Goal: Transaction & Acquisition: Purchase product/service

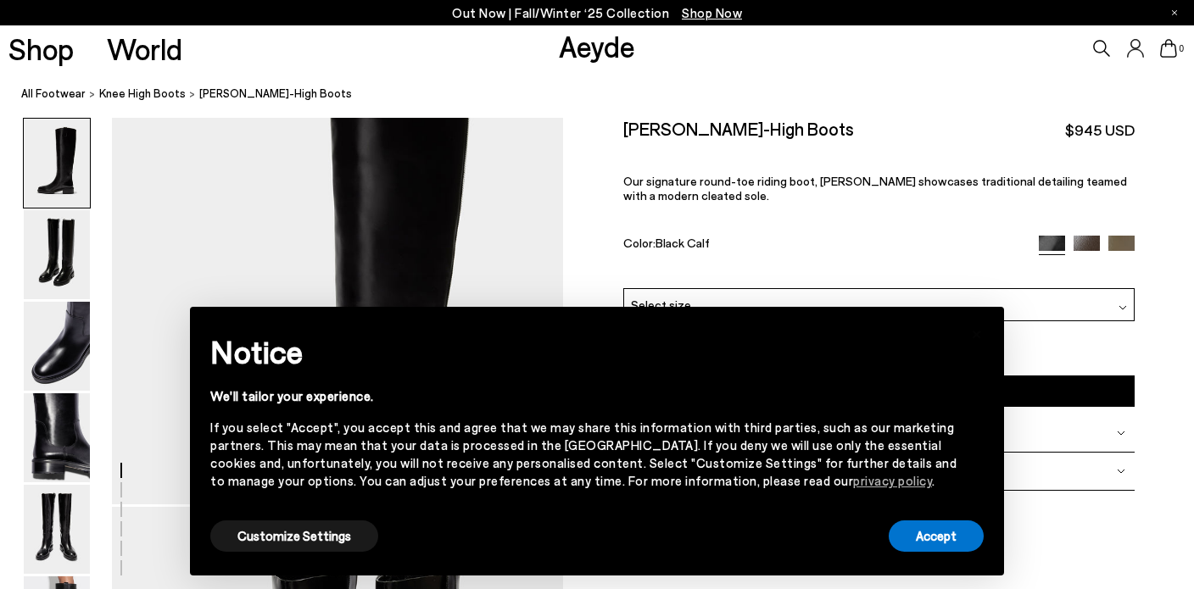
scroll to position [101, 0]
click at [255, 554] on div "Customize Settings" at bounding box center [294, 536] width 168 height 38
click at [254, 546] on button "Customize Settings" at bounding box center [294, 536] width 168 height 31
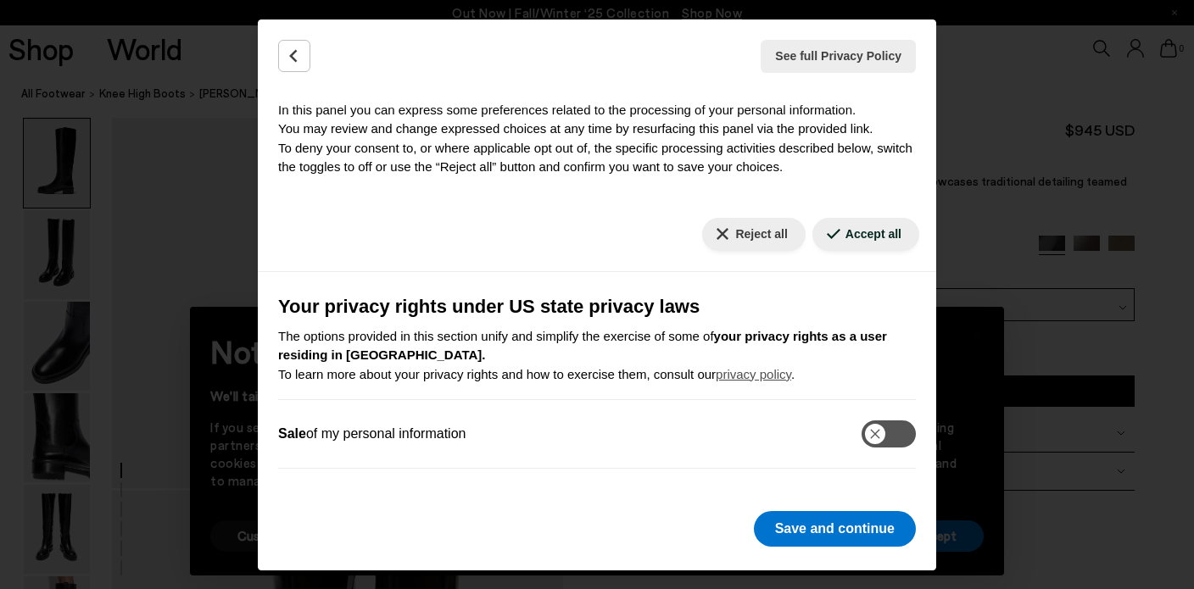
scroll to position [207, 0]
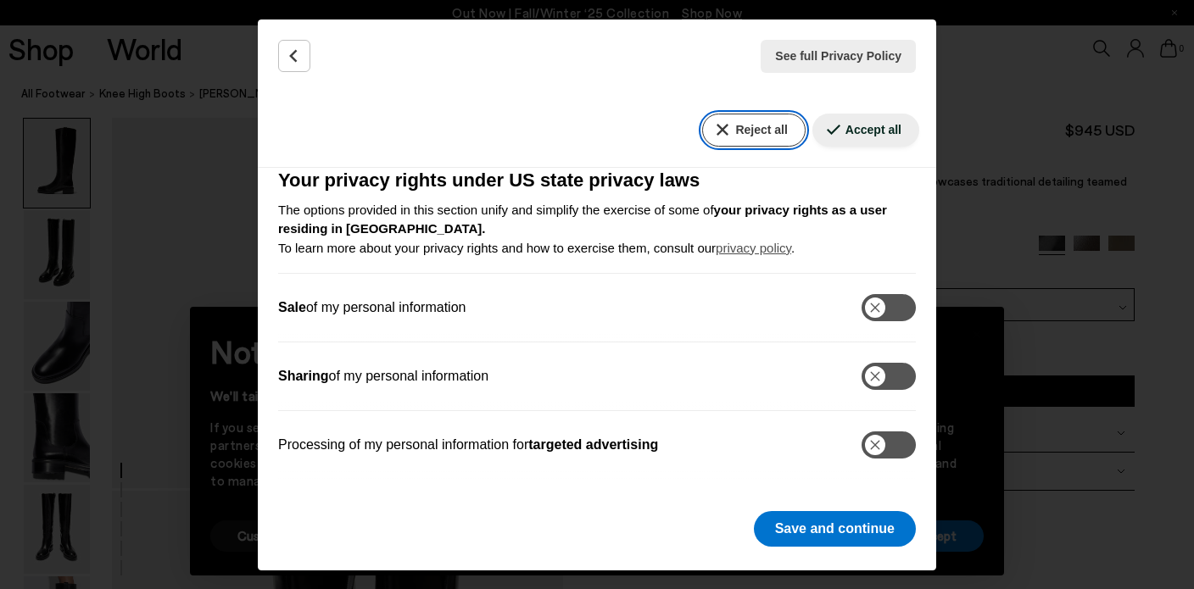
click at [749, 129] on button "Reject all" at bounding box center [753, 130] width 103 height 33
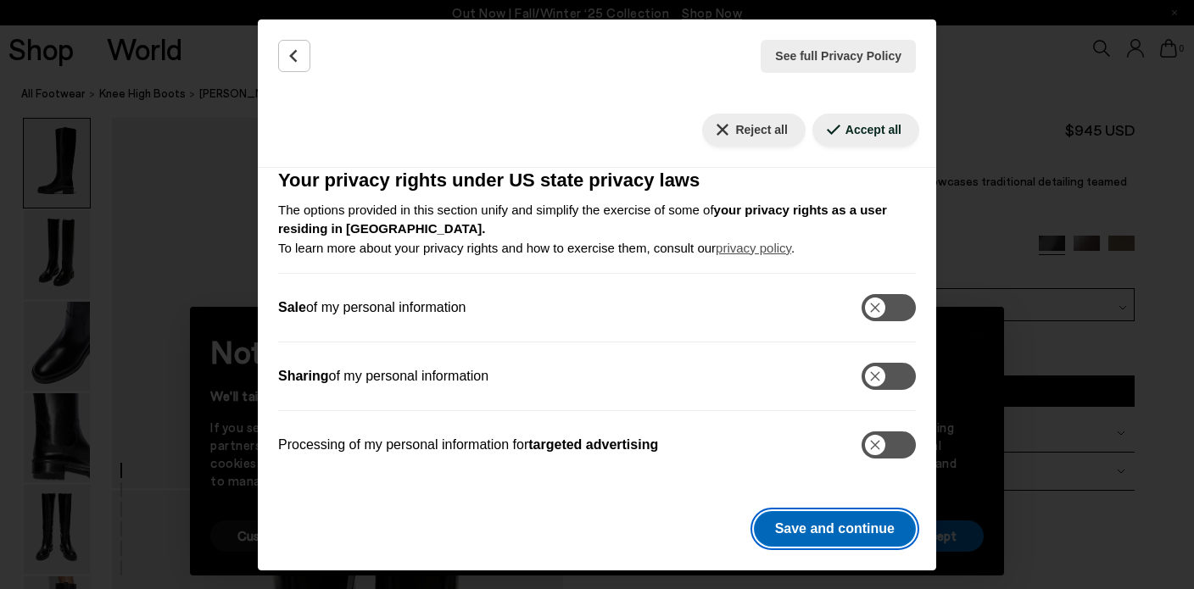
click at [858, 528] on button "Save and continue" at bounding box center [835, 529] width 162 height 36
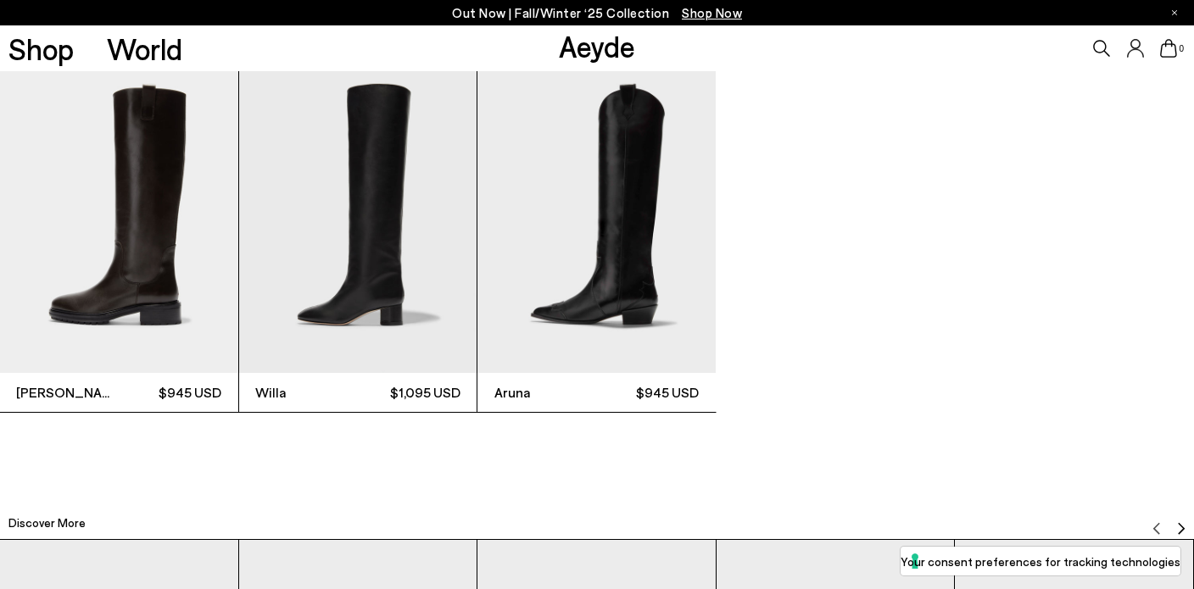
scroll to position [4151, 0]
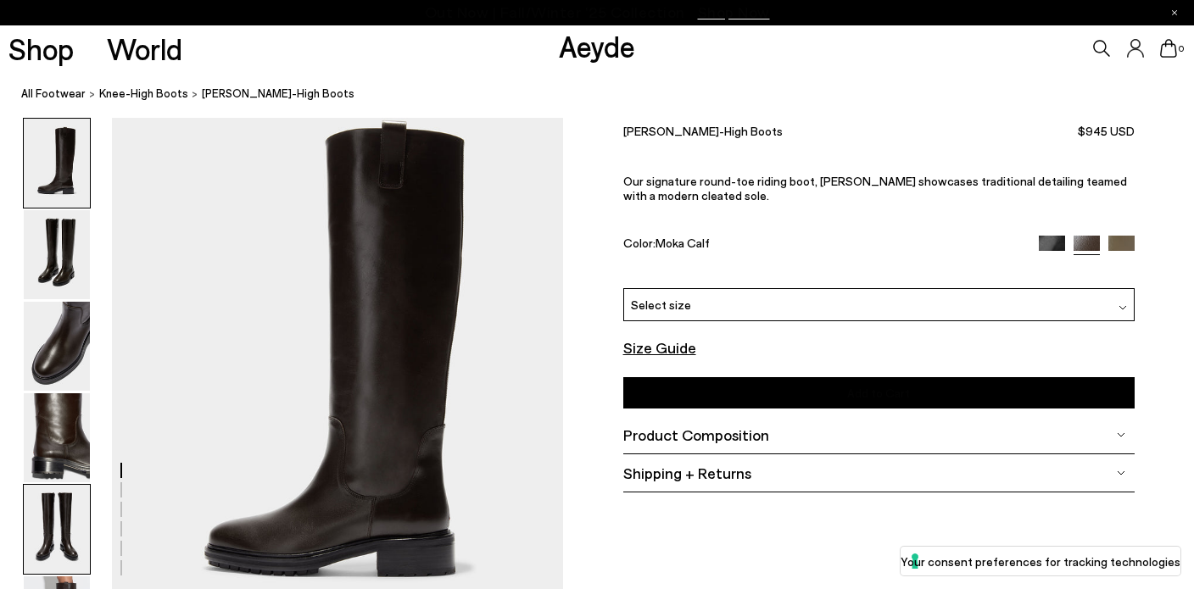
click at [40, 522] on img at bounding box center [57, 529] width 66 height 89
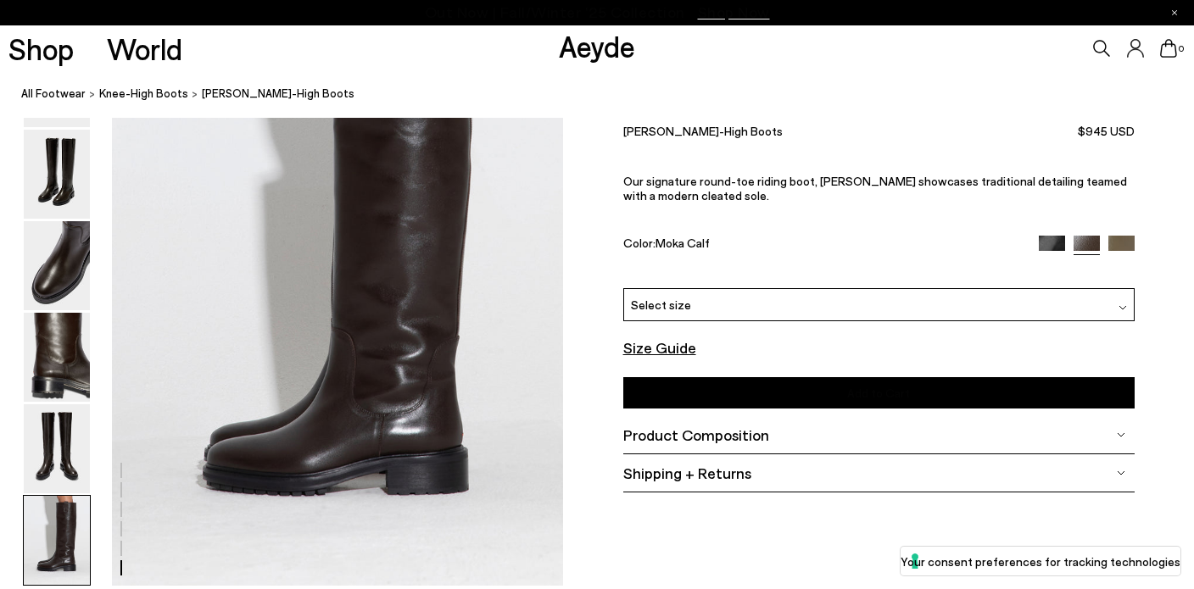
scroll to position [3025, 0]
click at [1044, 237] on img at bounding box center [1052, 249] width 26 height 26
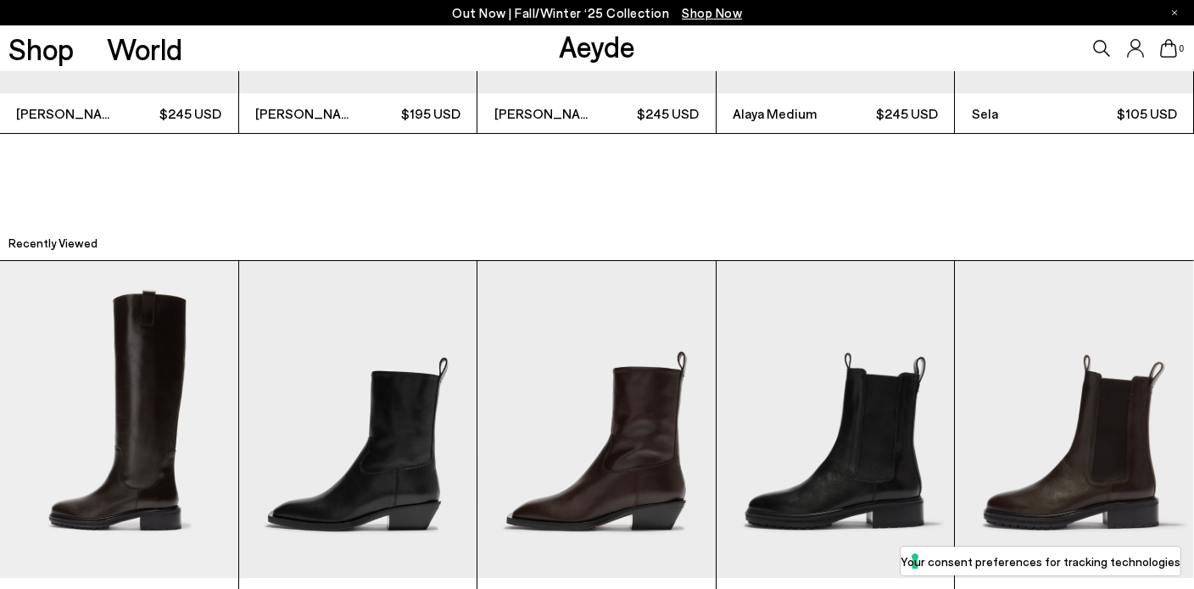
scroll to position [4536, 0]
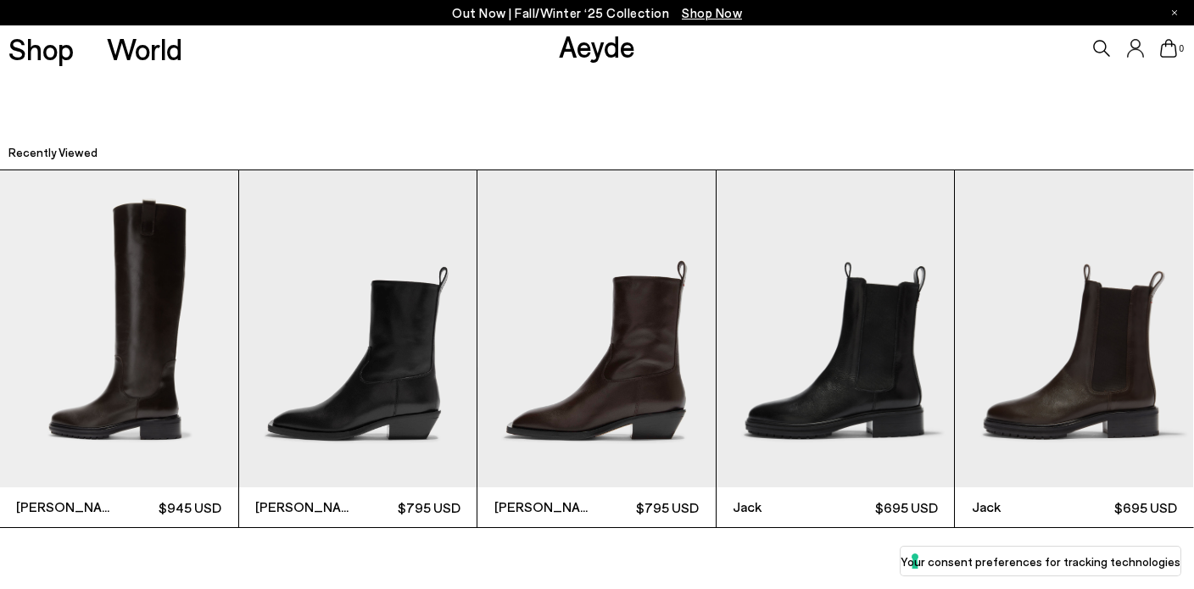
click at [446, 320] on img "2 / 5" at bounding box center [358, 328] width 238 height 317
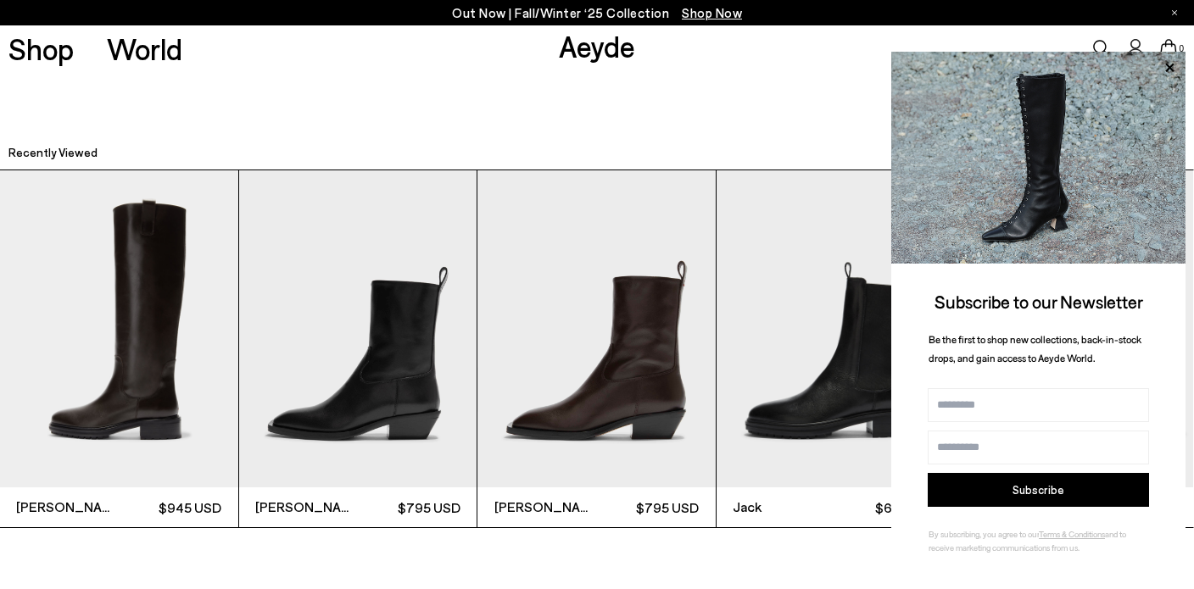
click at [428, 318] on img "2 / 5" at bounding box center [358, 328] width 238 height 317
